Goal: Find specific page/section: Find specific page/section

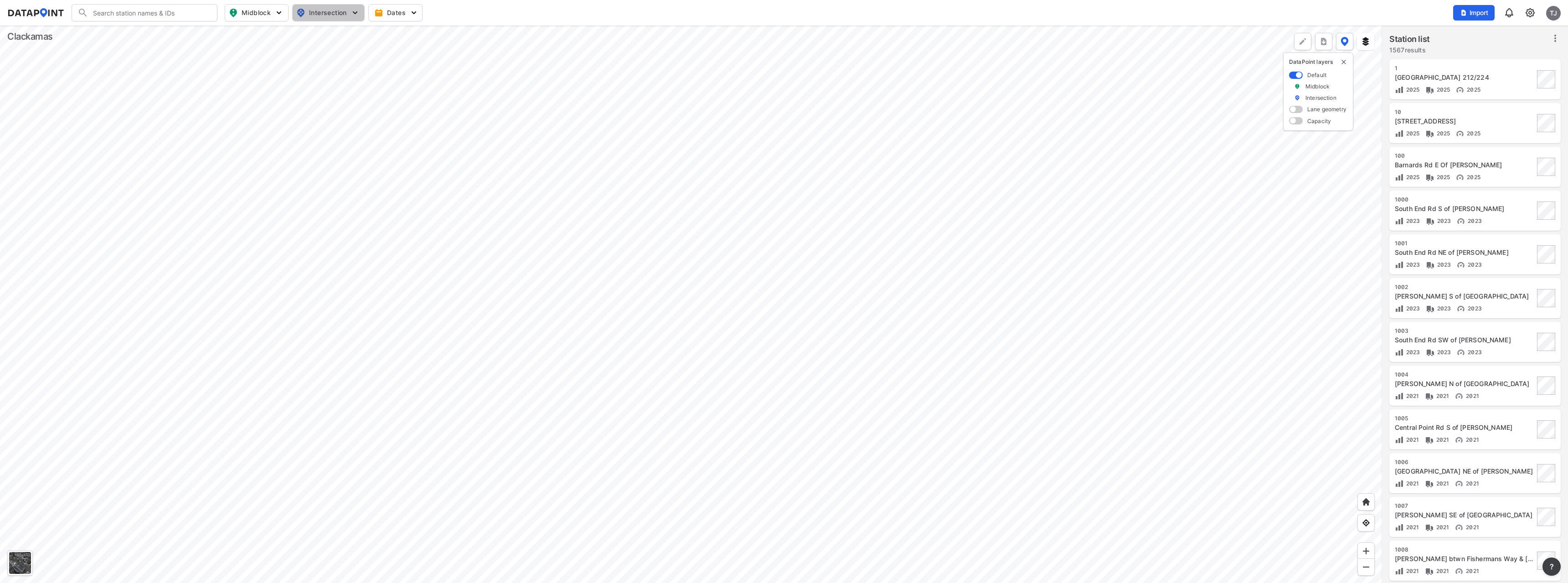
click at [340, 16] on span "Intersection" at bounding box center [327, 12] width 63 height 11
click at [274, 120] on input "Signal" at bounding box center [275, 116] width 9 height 9
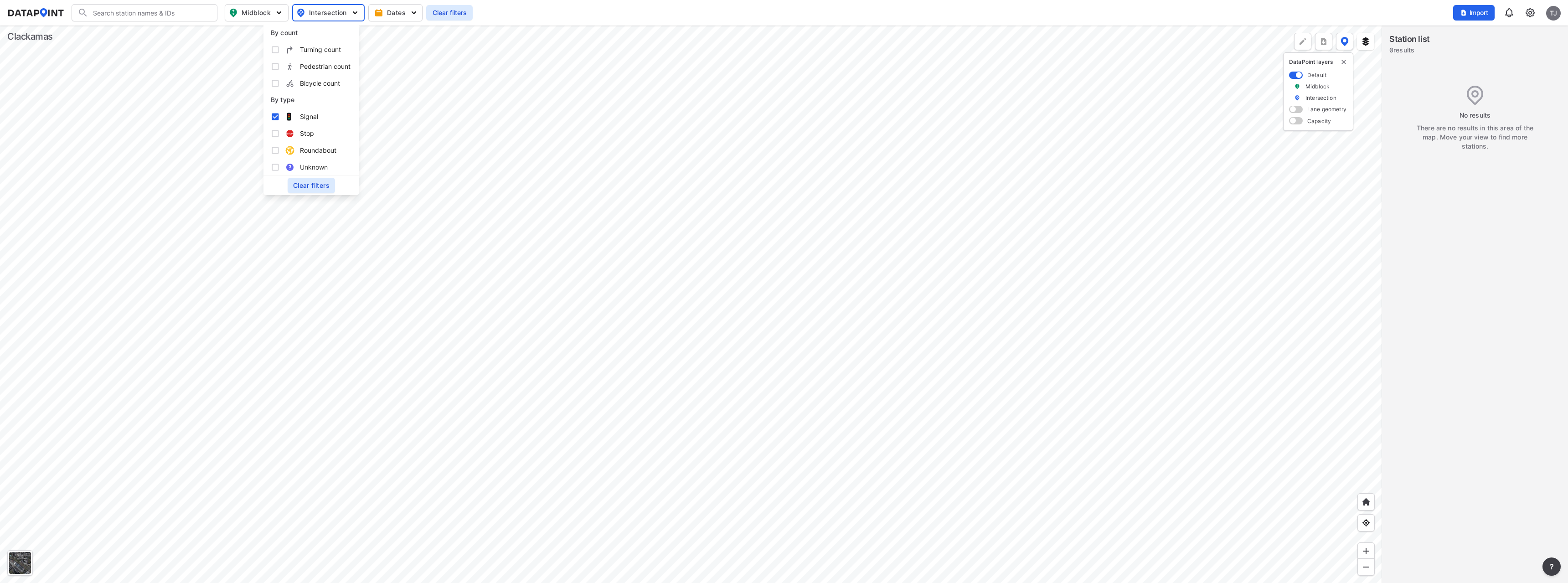
click at [275, 118] on input "Signal" at bounding box center [275, 116] width 9 height 9
checkbox input "false"
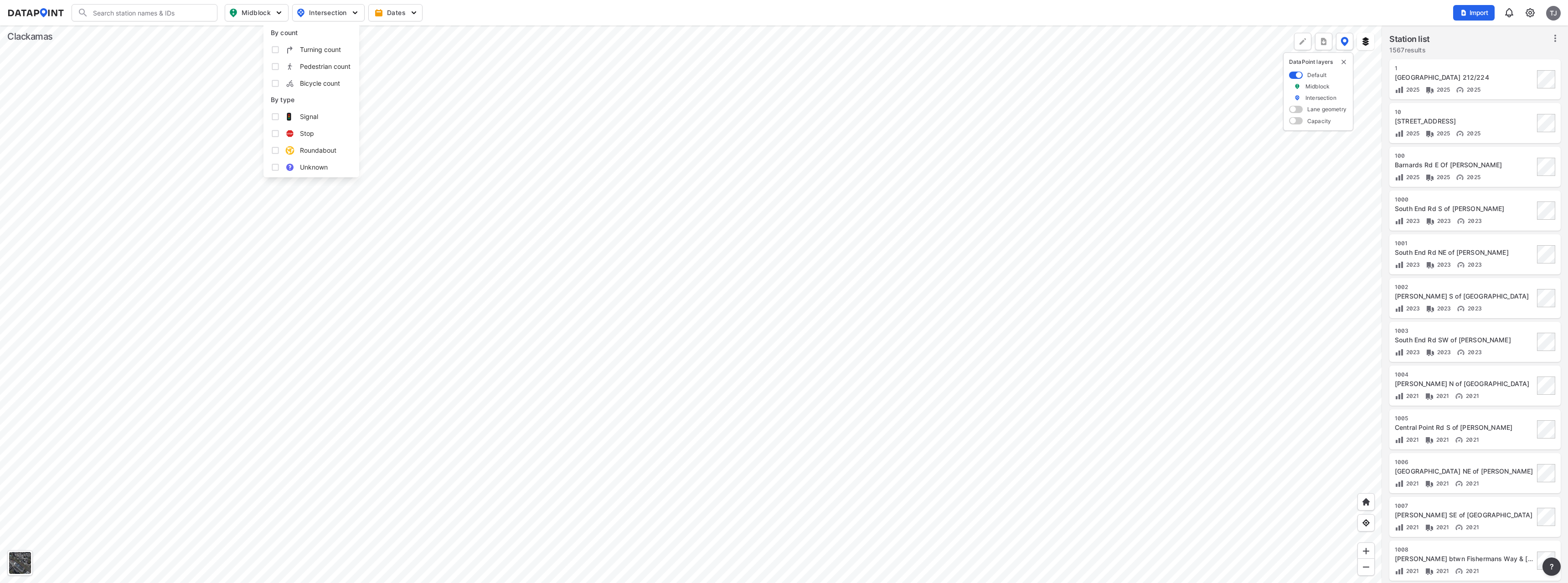
click at [277, 135] on input "Stop" at bounding box center [275, 133] width 9 height 9
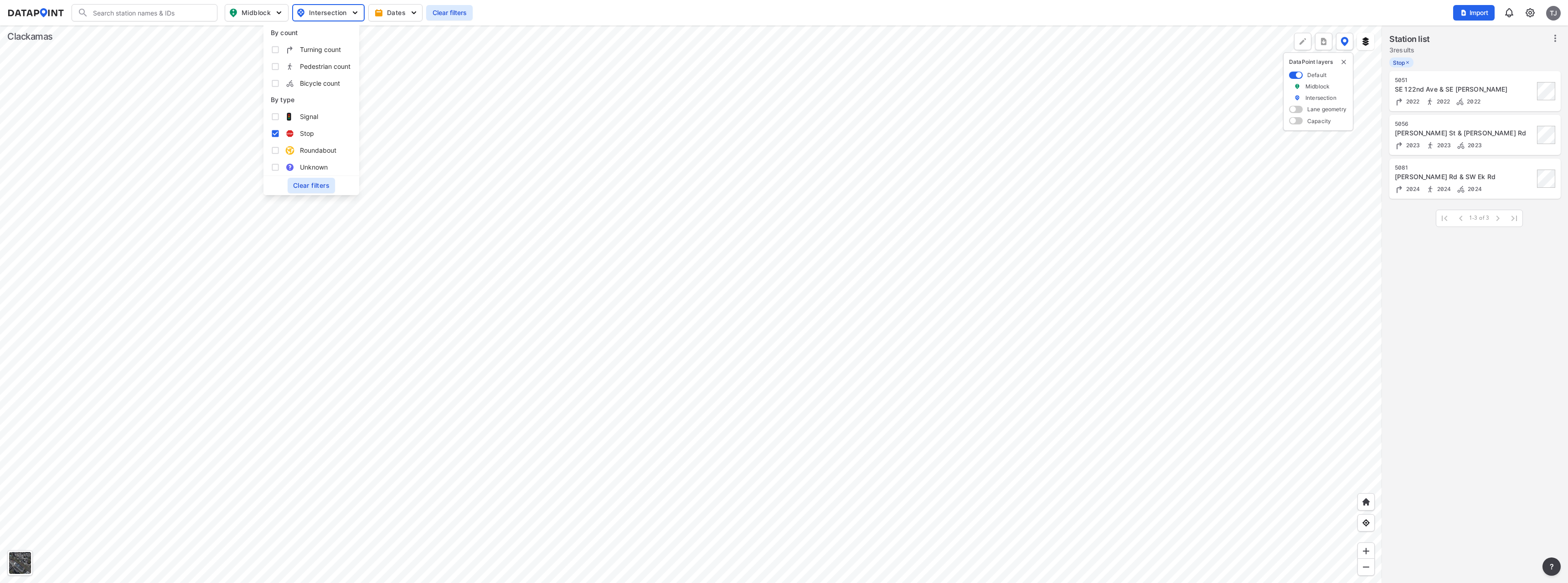
click at [277, 135] on input "Stop" at bounding box center [275, 133] width 9 height 9
checkbox input "false"
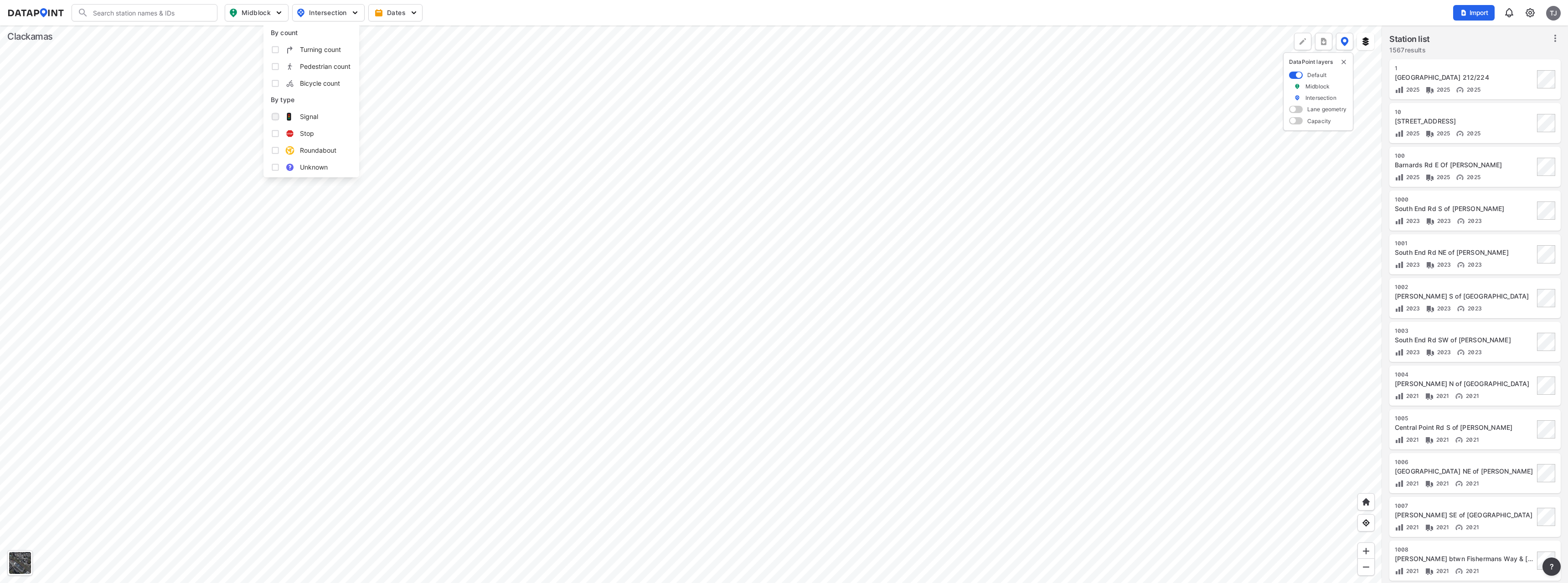
click at [275, 116] on input "Signal" at bounding box center [275, 116] width 9 height 9
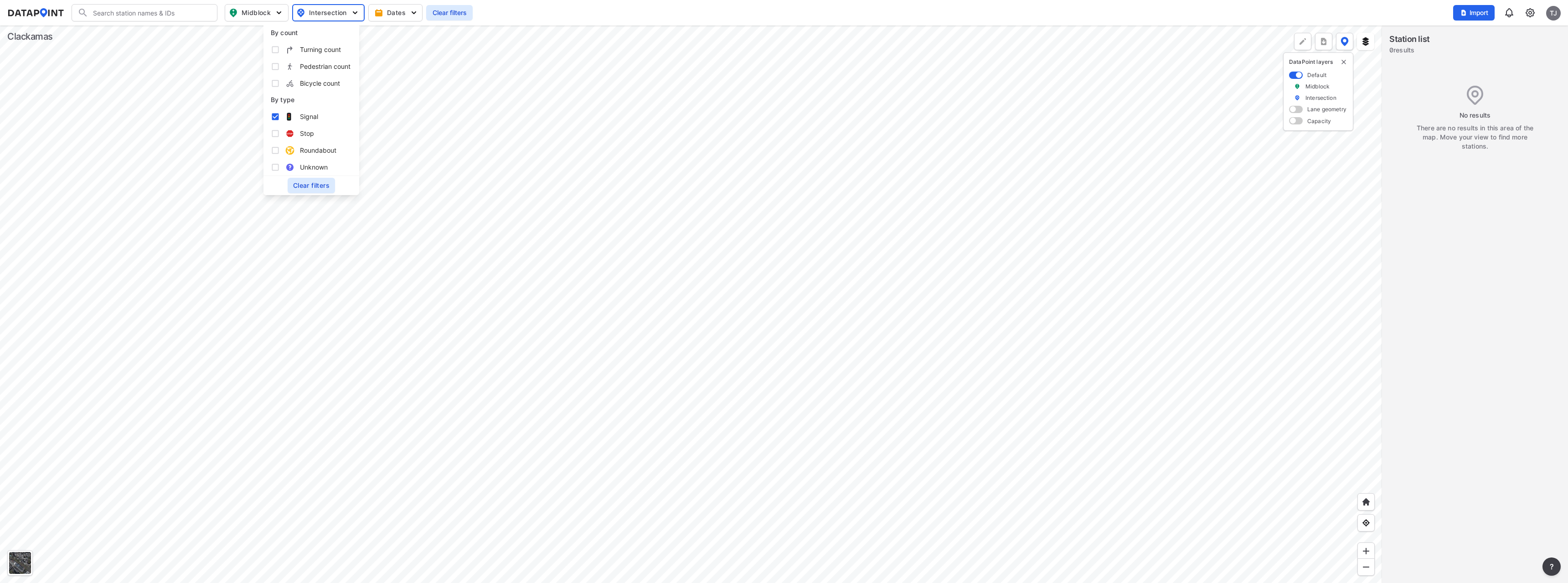
click at [273, 118] on input "Signal" at bounding box center [275, 116] width 9 height 9
checkbox input "false"
